Goal: Transaction & Acquisition: Subscribe to service/newsletter

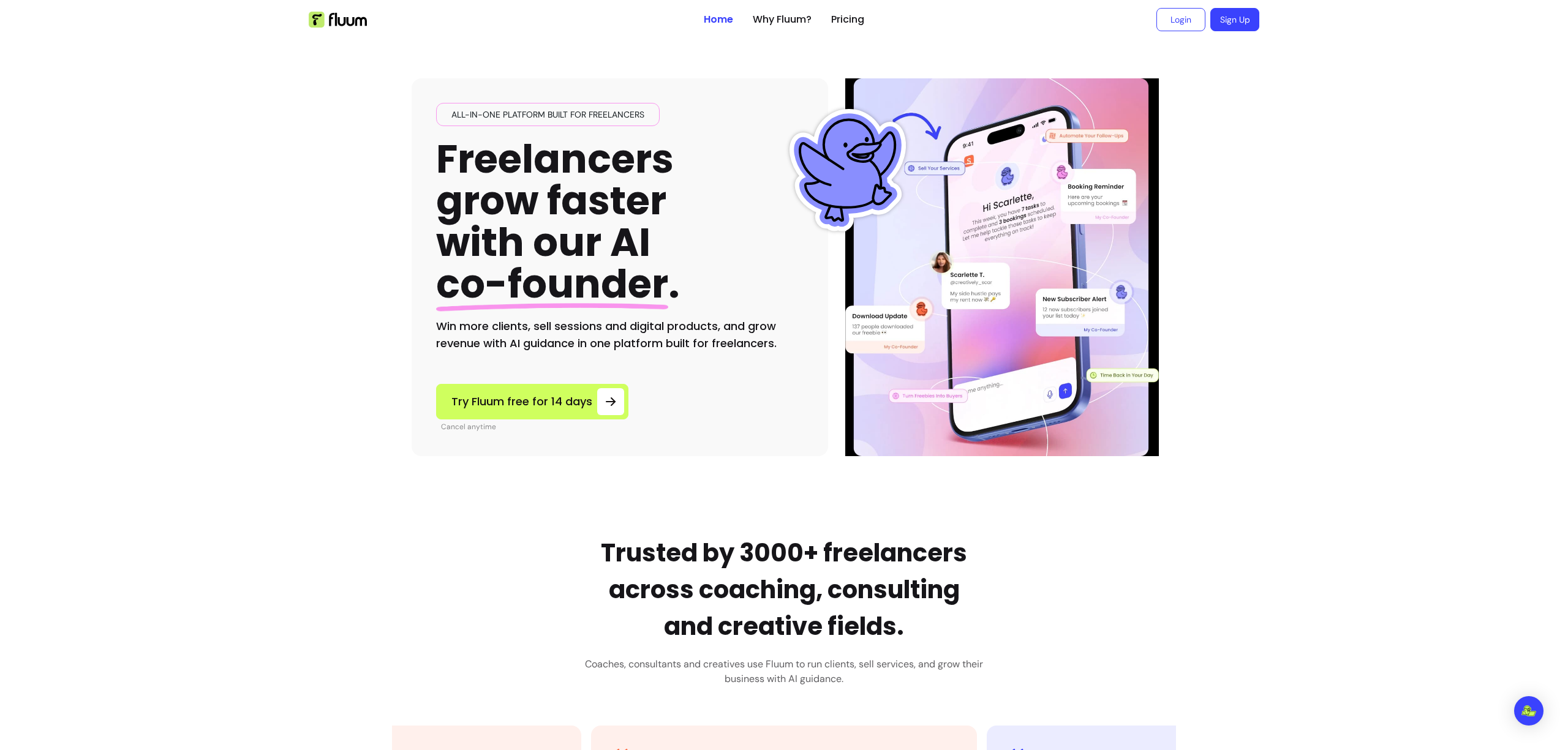
click at [1216, 23] on link "Sign Up" at bounding box center [1234, 20] width 49 height 23
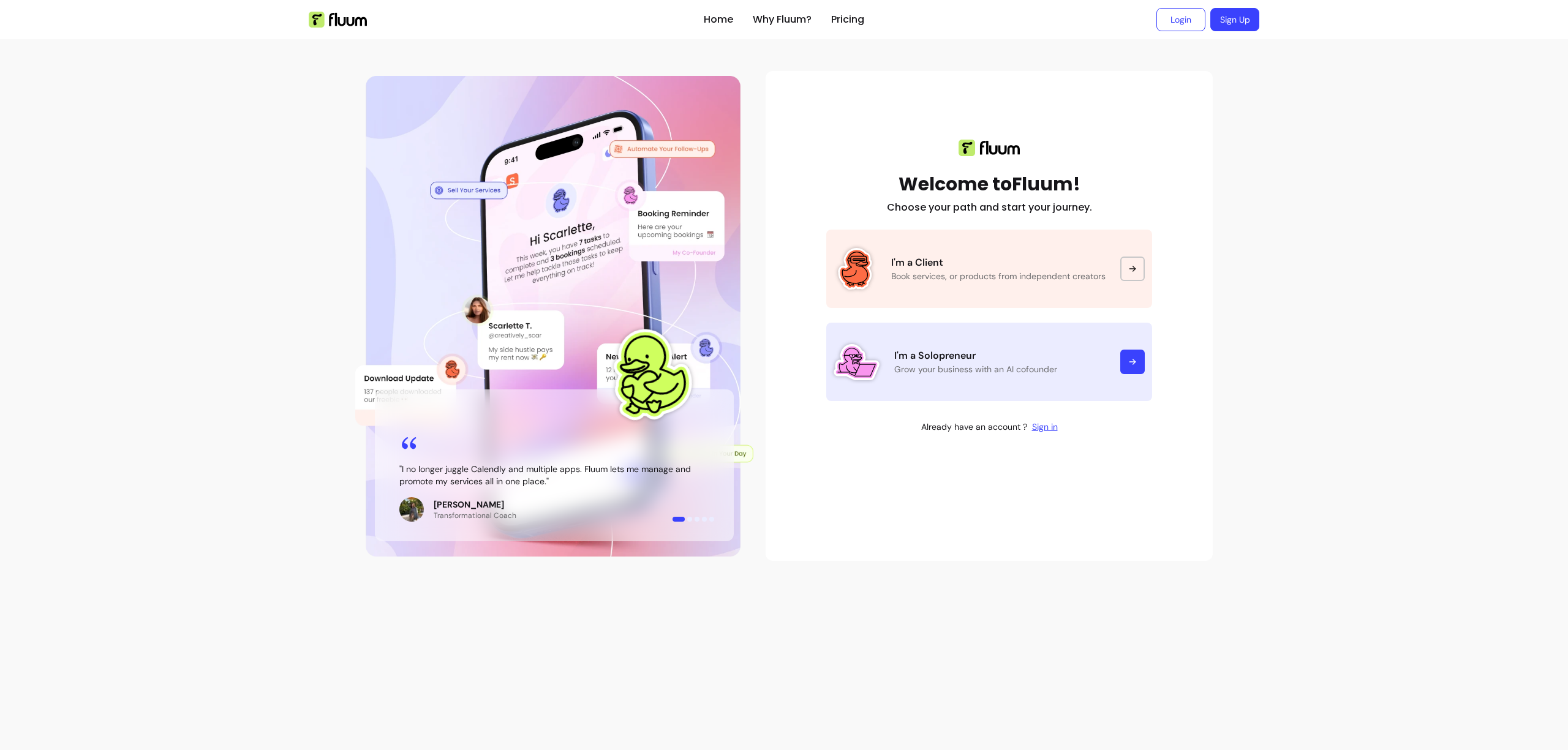
click at [963, 356] on p "I'm a Solopreneur" at bounding box center [999, 356] width 212 height 15
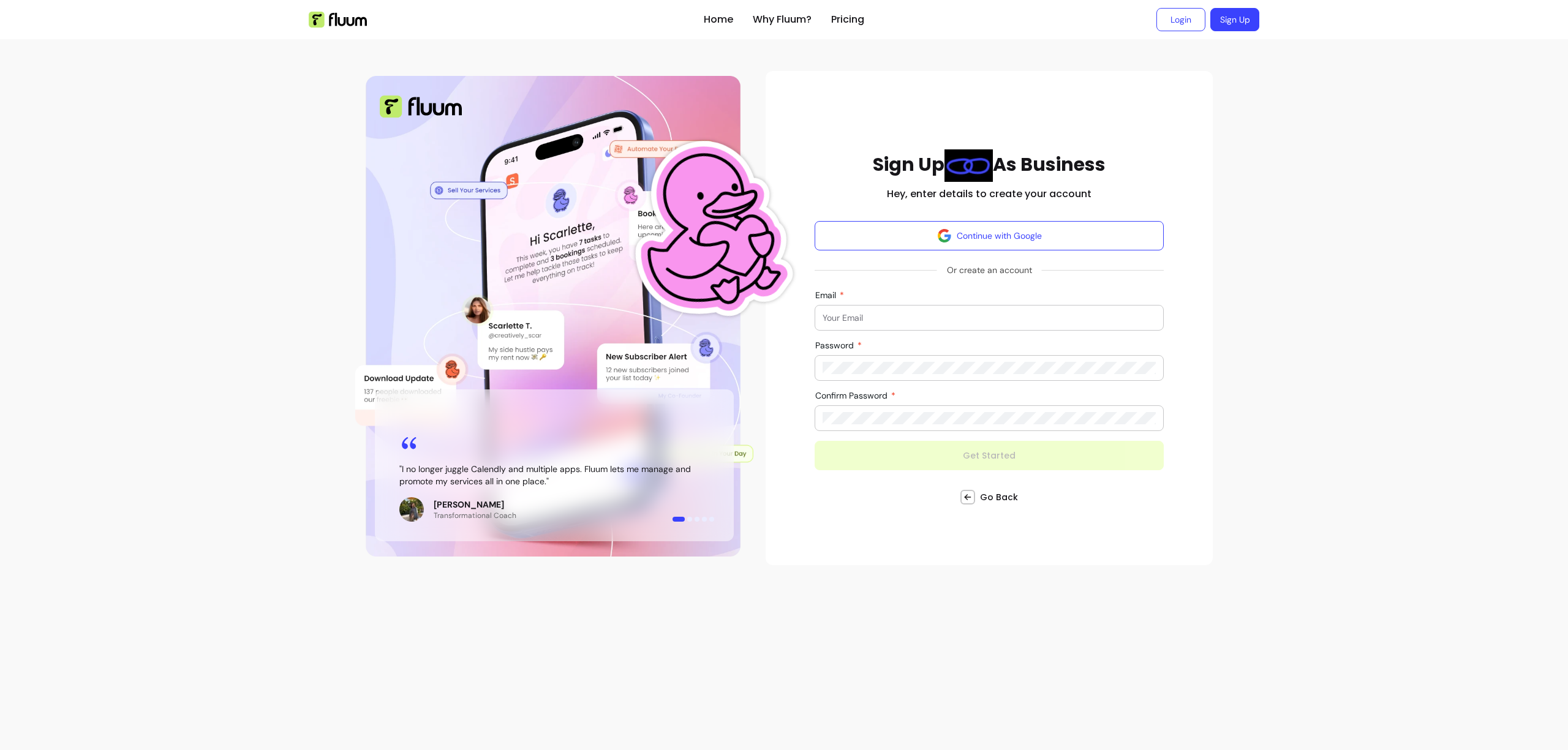
click at [874, 318] on input "Email" at bounding box center [988, 318] width 333 height 12
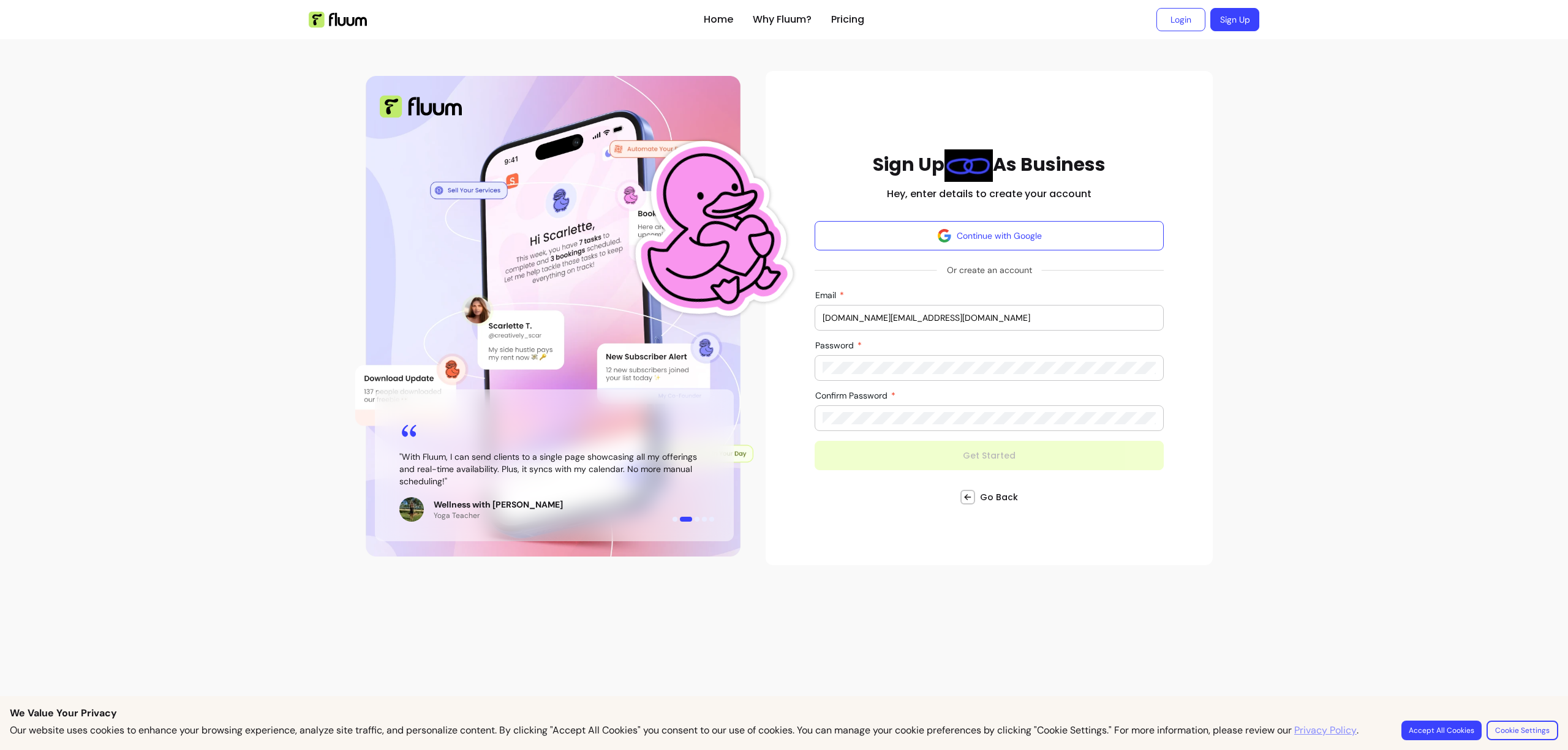
type input "[DOMAIN_NAME][EMAIL_ADDRESS][DOMAIN_NAME]"
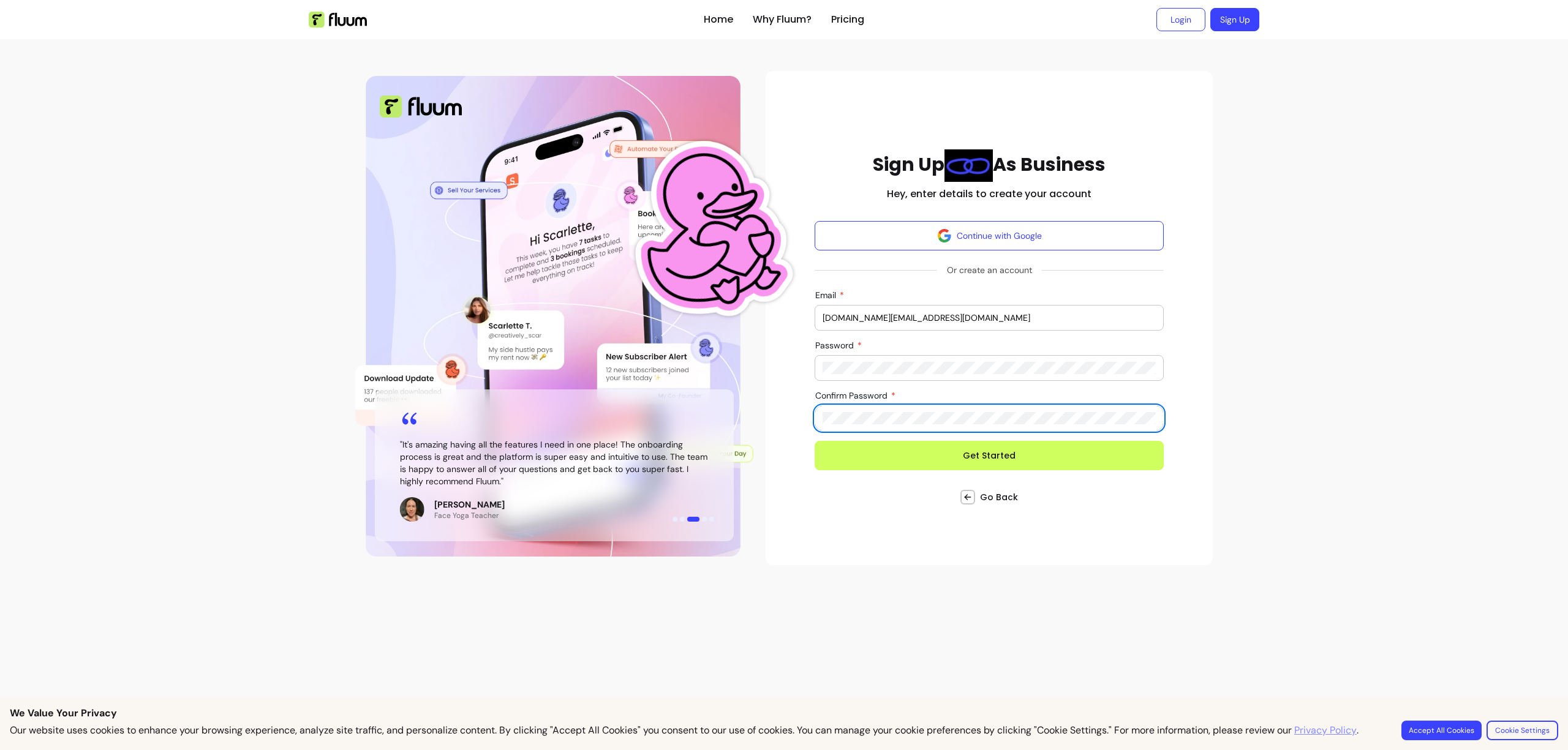
click at [815, 440] on button "Get Started" at bounding box center [989, 455] width 349 height 29
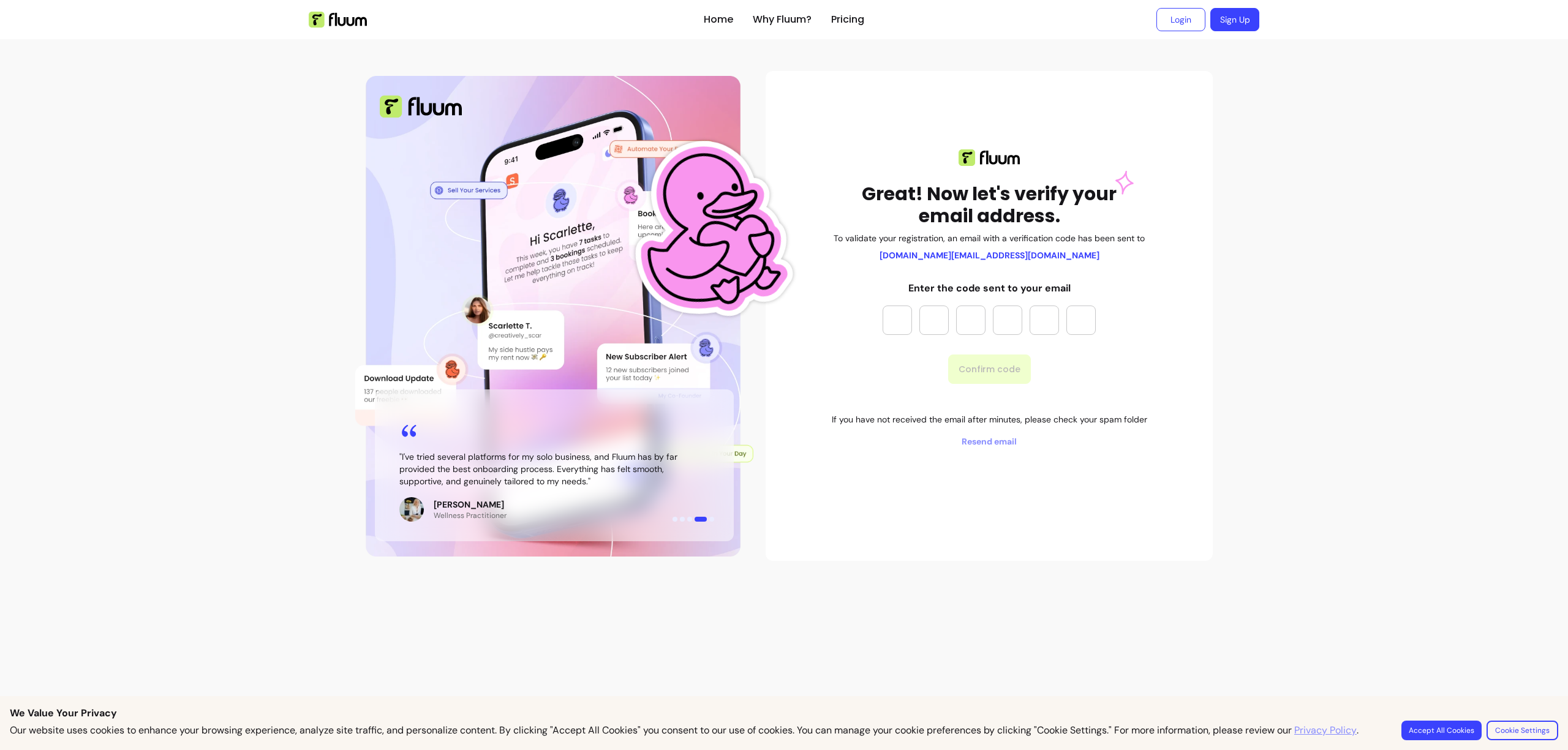
click at [892, 318] on input "Please enter OTP character 1" at bounding box center [897, 320] width 29 height 29
paste input "*"
type input "*"
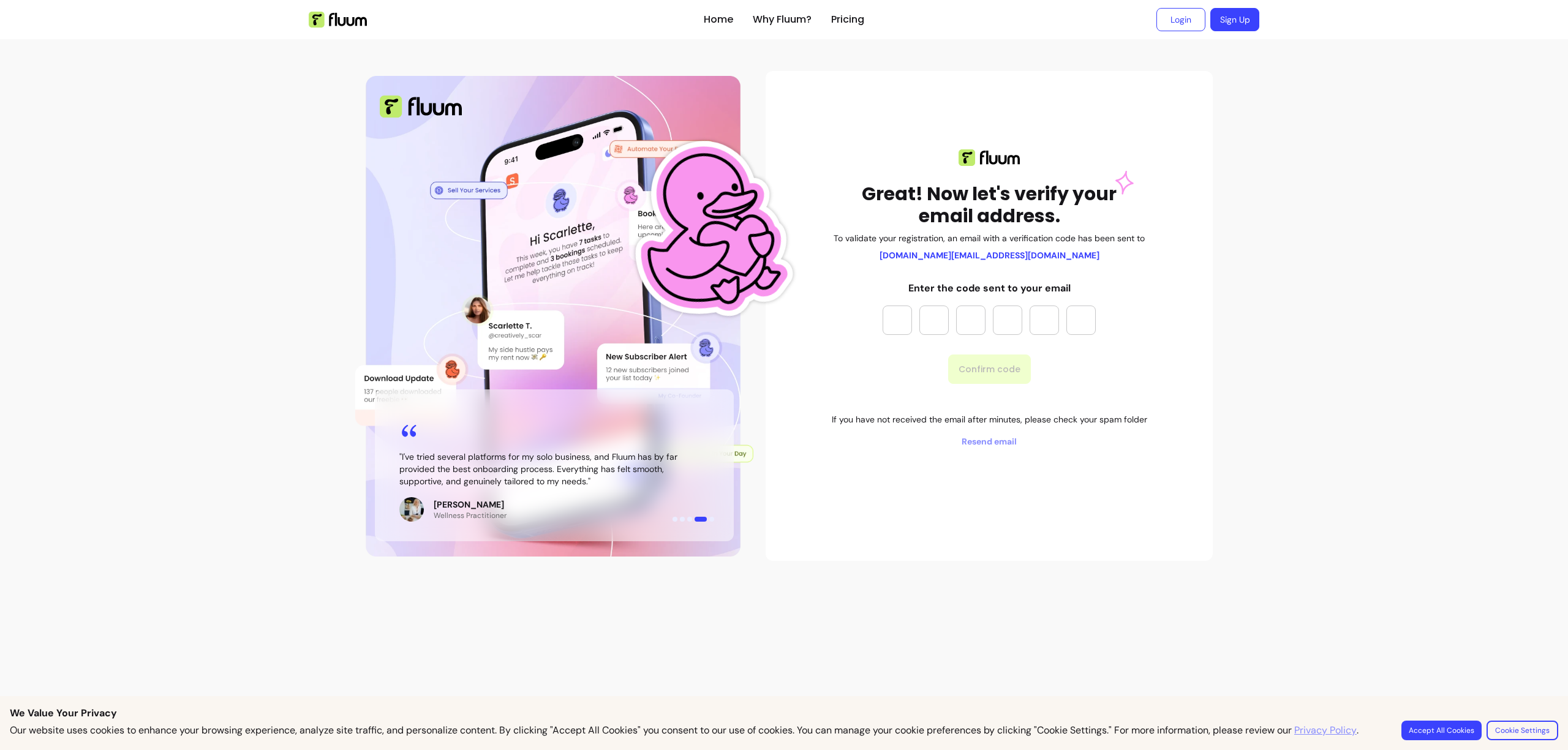
type input "*"
click at [991, 371] on button "Confirm code" at bounding box center [989, 369] width 83 height 29
